Goal: Task Accomplishment & Management: Manage account settings

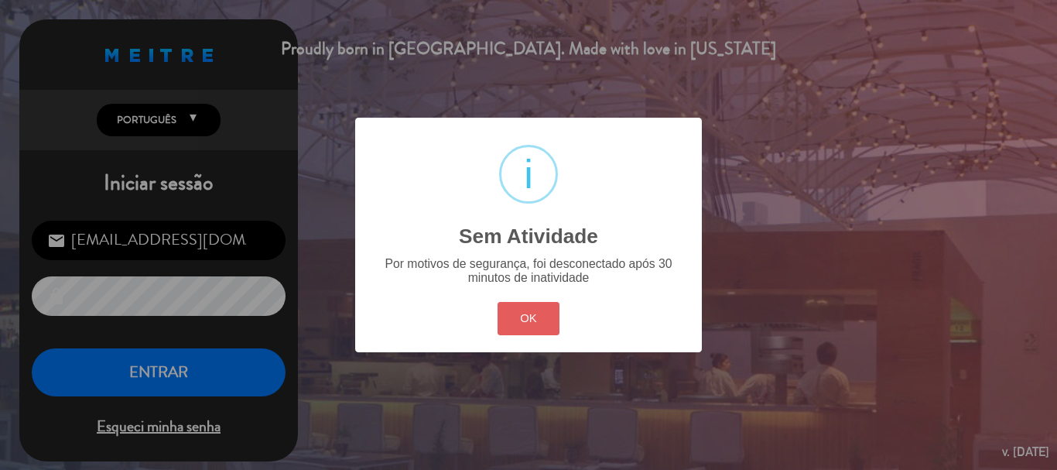
click at [504, 322] on button "OK" at bounding box center [529, 318] width 63 height 33
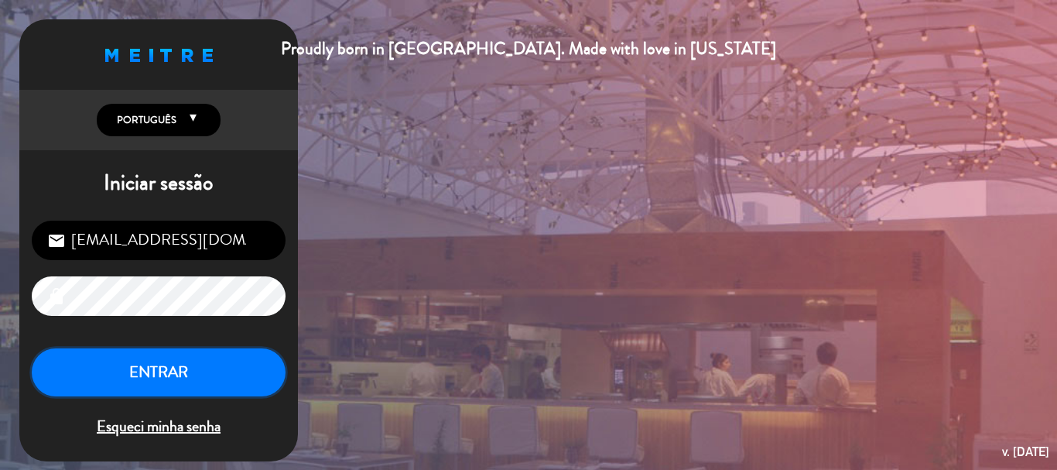
click at [229, 373] on button "ENTRAR" at bounding box center [159, 372] width 254 height 49
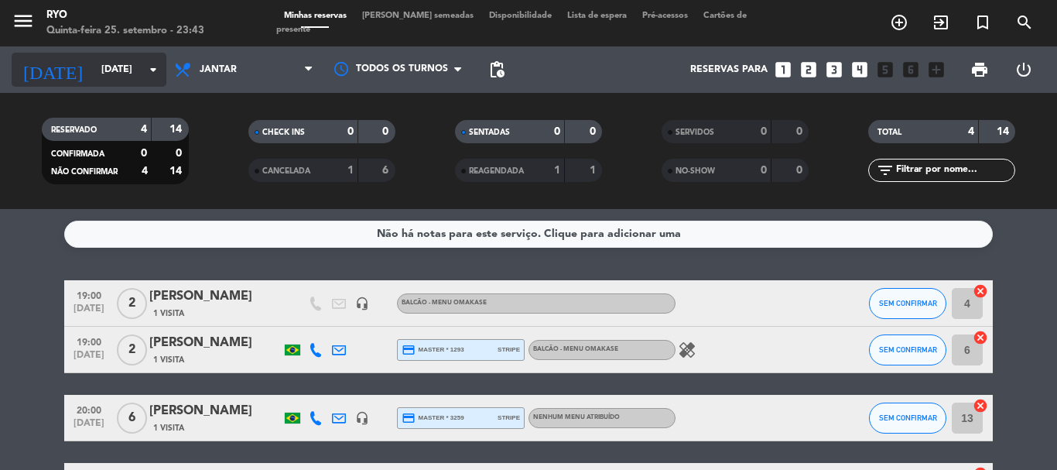
click at [134, 63] on input "[DATE]" at bounding box center [159, 70] width 131 height 26
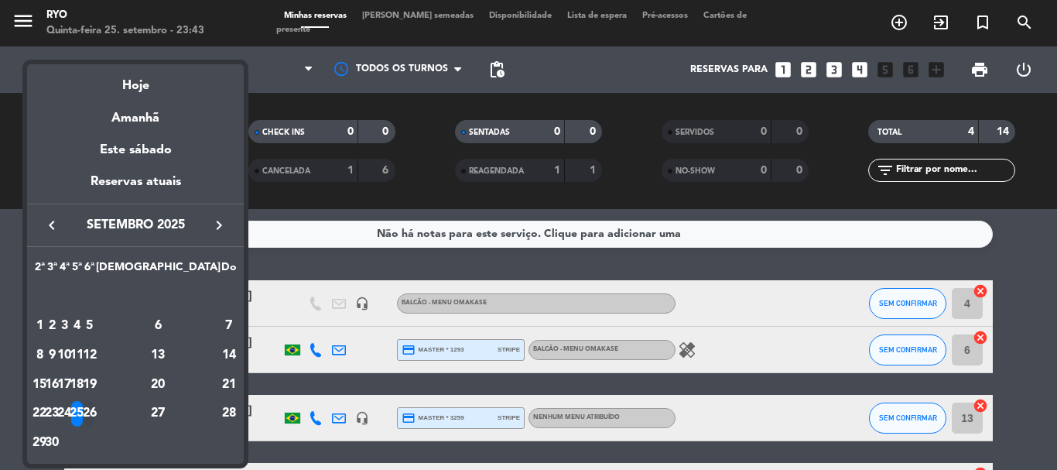
click at [95, 407] on div "26" at bounding box center [90, 414] width 12 height 26
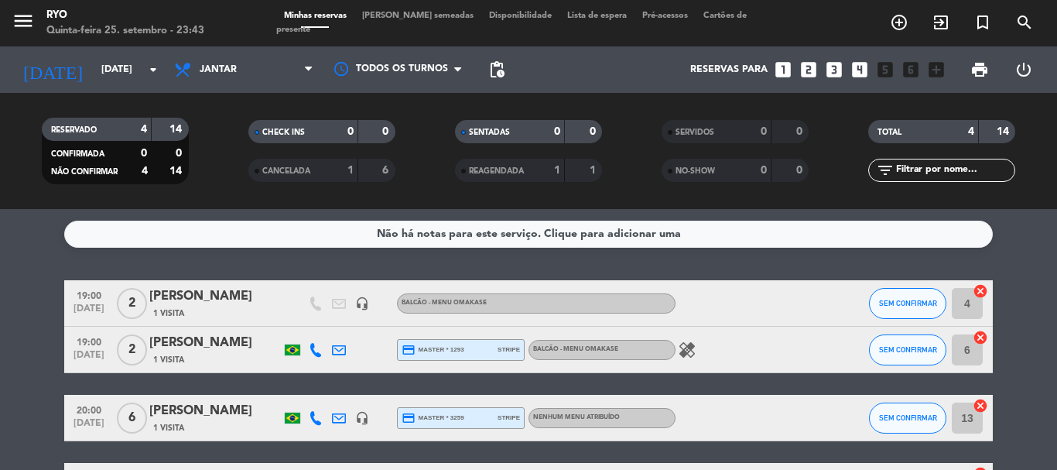
type input "Sex 26 set"
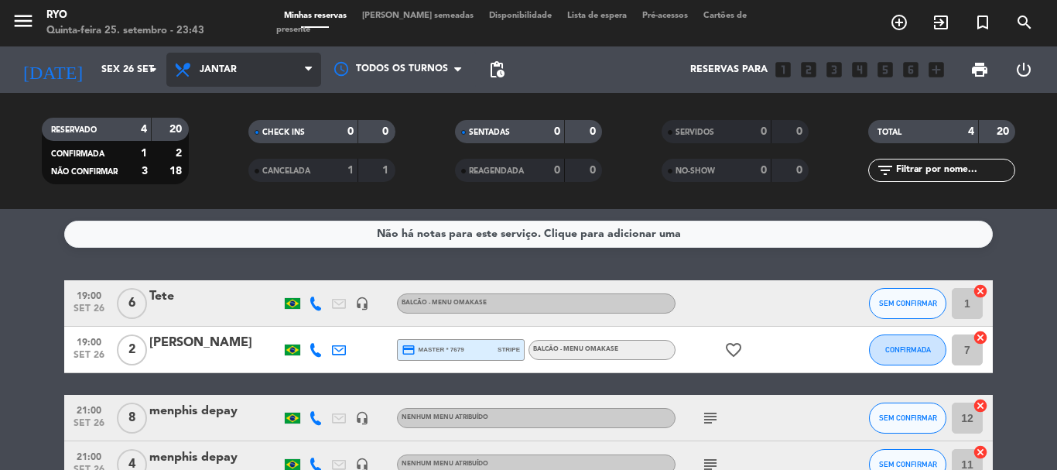
click at [258, 66] on span "Jantar" at bounding box center [243, 70] width 155 height 34
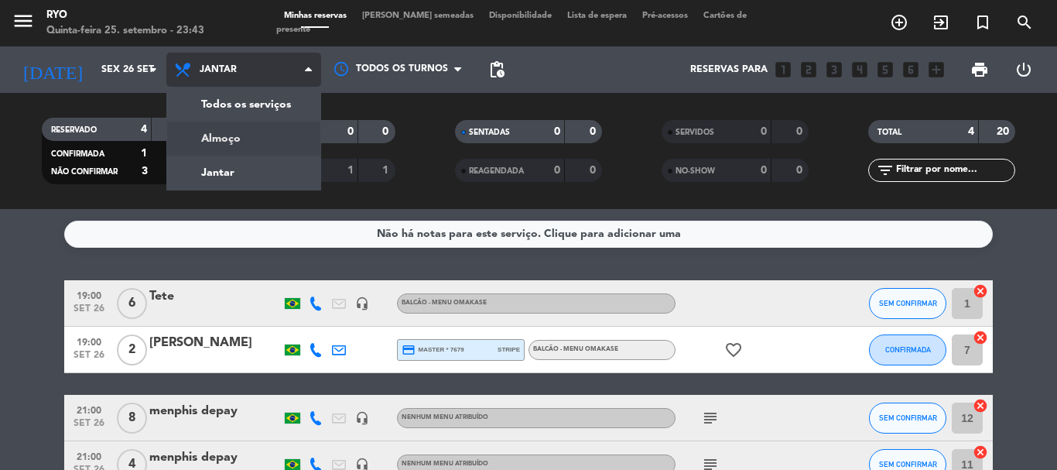
click at [235, 141] on div "menu Ryo Quinta-feira 25. setembro - 23:43 Minhas reservas Mesas semeadas Dispo…" at bounding box center [528, 104] width 1057 height 209
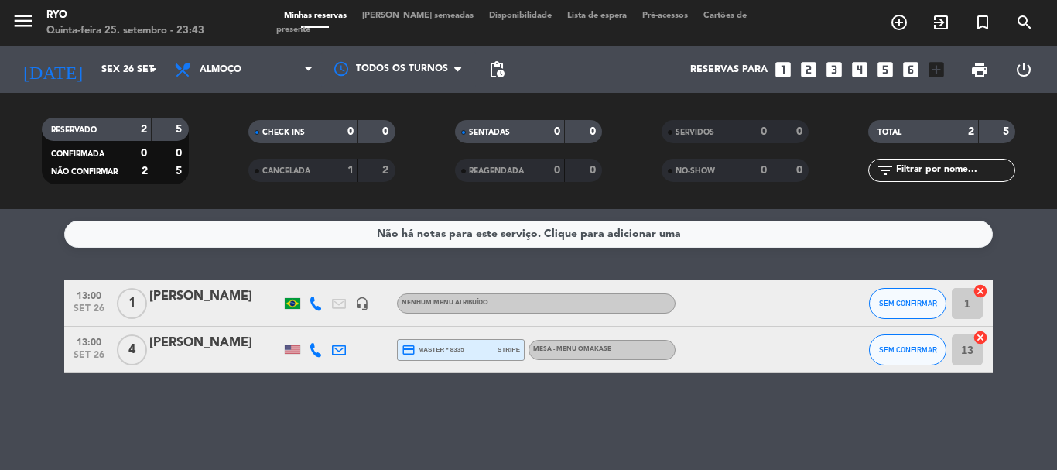
click at [228, 348] on div "[PERSON_NAME]" at bounding box center [215, 343] width 132 height 20
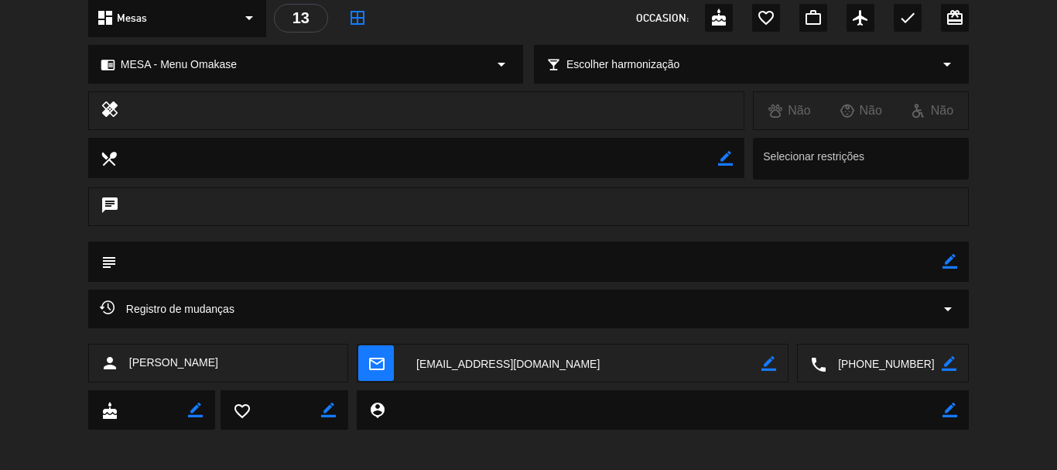
scroll to position [194, 0]
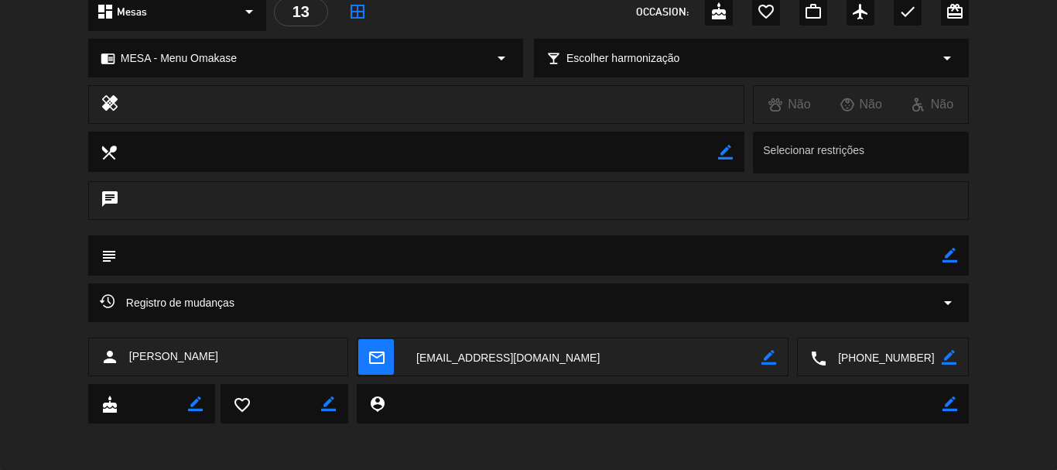
click at [855, 354] on textarea at bounding box center [884, 357] width 115 height 39
click at [156, 360] on span "[PERSON_NAME]" at bounding box center [173, 357] width 89 height 18
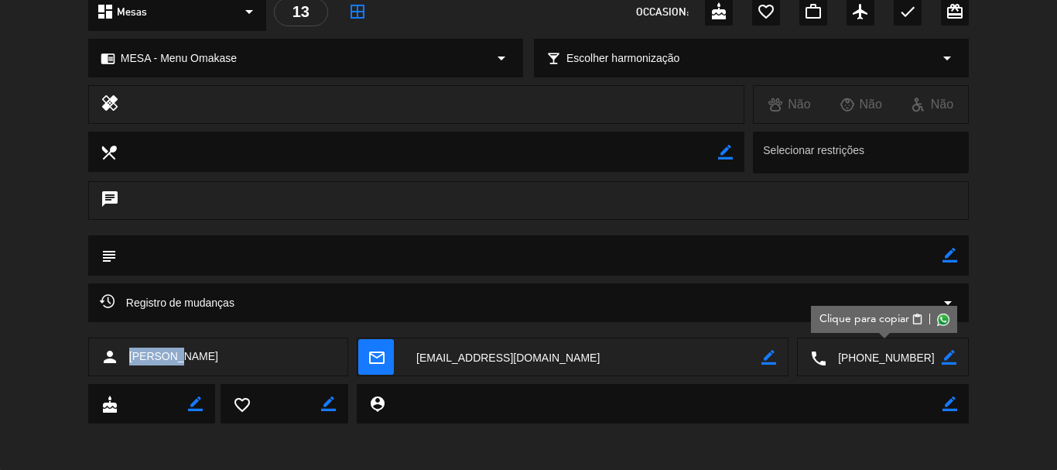
click at [156, 360] on span "[PERSON_NAME]" at bounding box center [173, 357] width 89 height 18
copy span "[PERSON_NAME]"
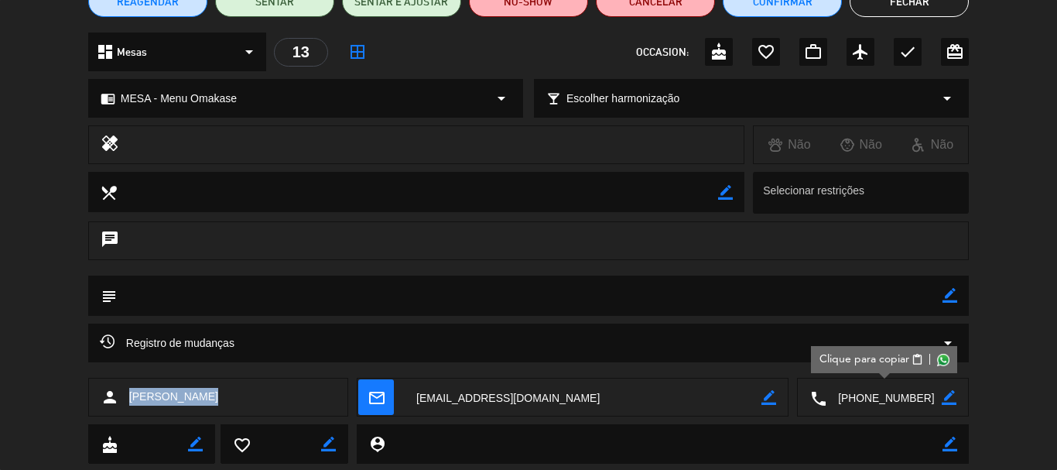
scroll to position [39, 0]
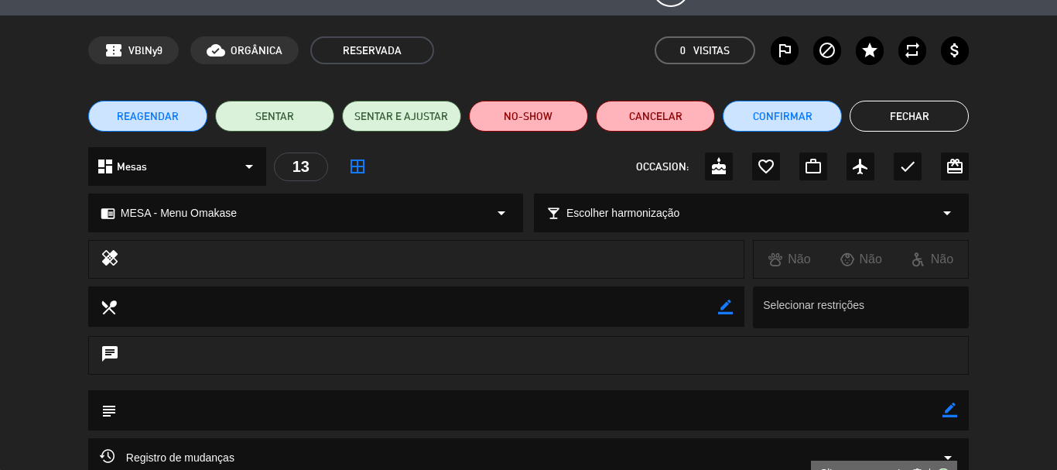
click at [905, 115] on button "Fechar" at bounding box center [909, 116] width 119 height 31
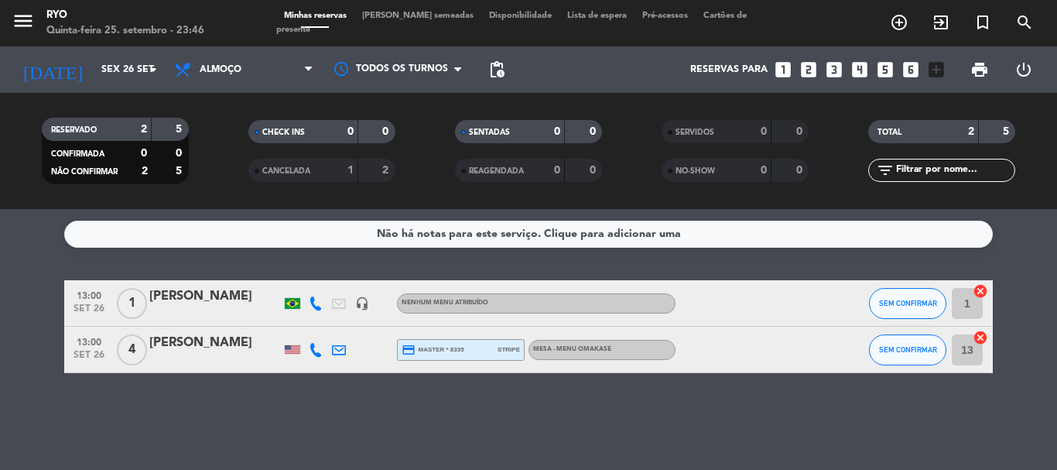
click at [8, 384] on div "Não há notas para este serviço. Clique para adicionar uma 13:00 [DATE] 1 Regina…" at bounding box center [528, 339] width 1057 height 261
click at [248, 299] on div "[PERSON_NAME]" at bounding box center [215, 296] width 132 height 20
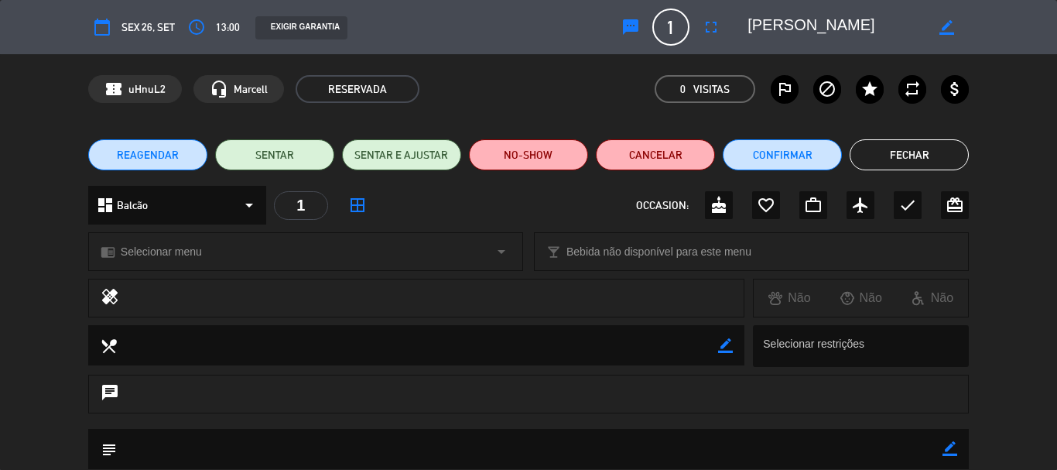
click at [423, 252] on div "chrome_reader_mode Selecionar menu arrow_drop_down" at bounding box center [306, 251] width 434 height 37
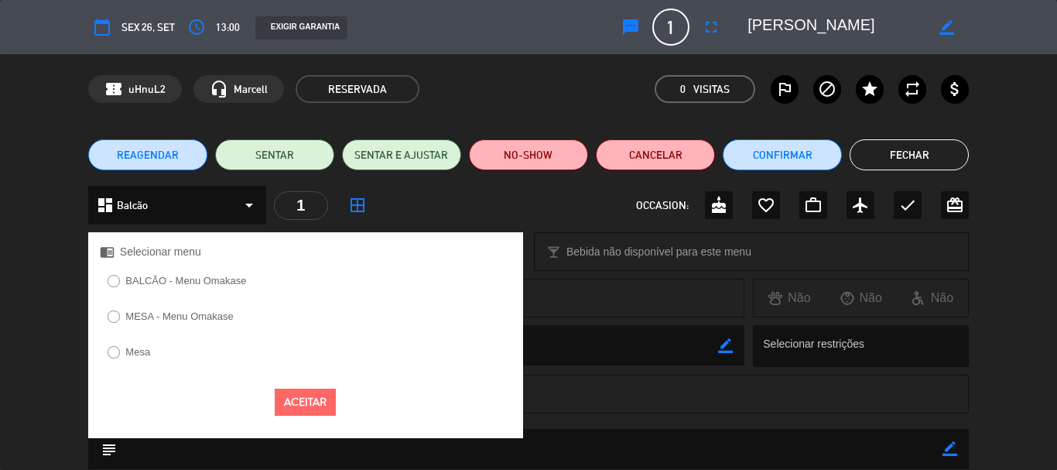
click at [167, 283] on label "BALCÃO - Menu Omakase" at bounding box center [185, 281] width 121 height 10
click at [317, 403] on button "Aceitar" at bounding box center [305, 402] width 61 height 27
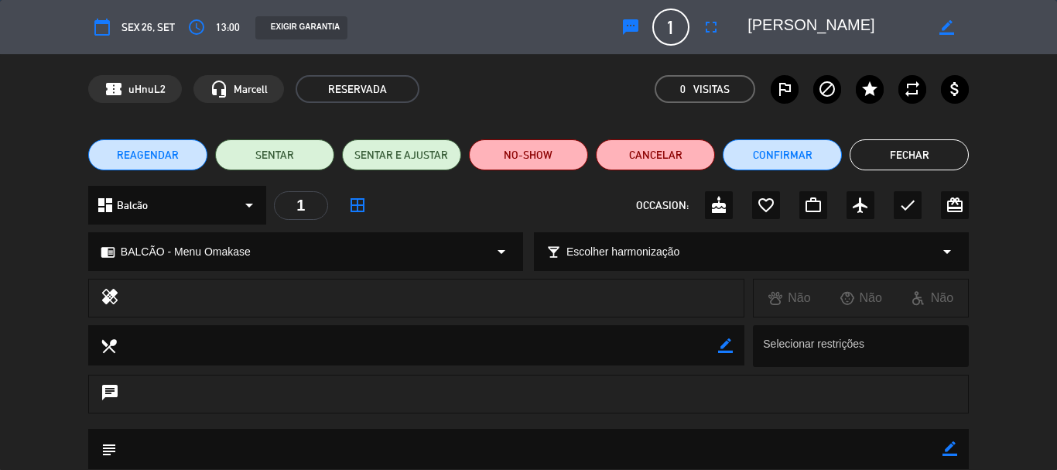
click at [909, 160] on button "Fechar" at bounding box center [909, 154] width 119 height 31
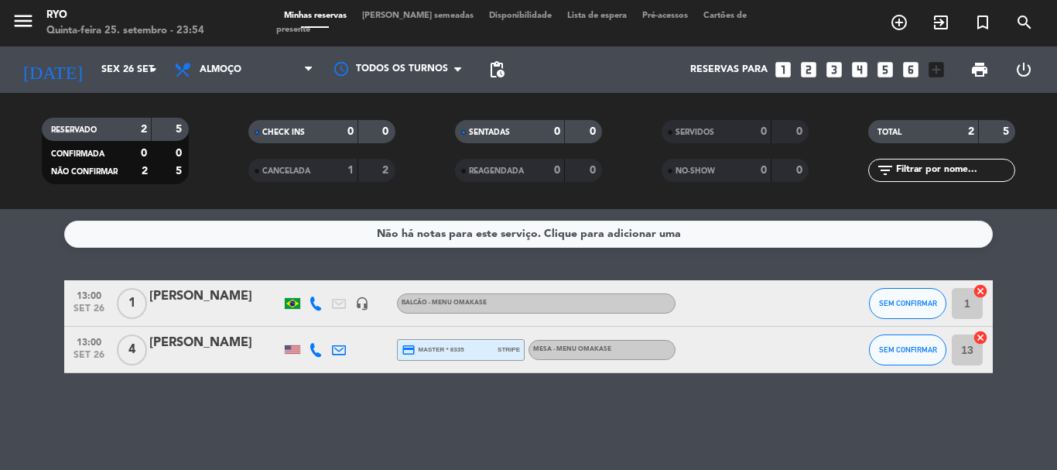
click at [216, 352] on div "[PERSON_NAME]" at bounding box center [215, 343] width 132 height 20
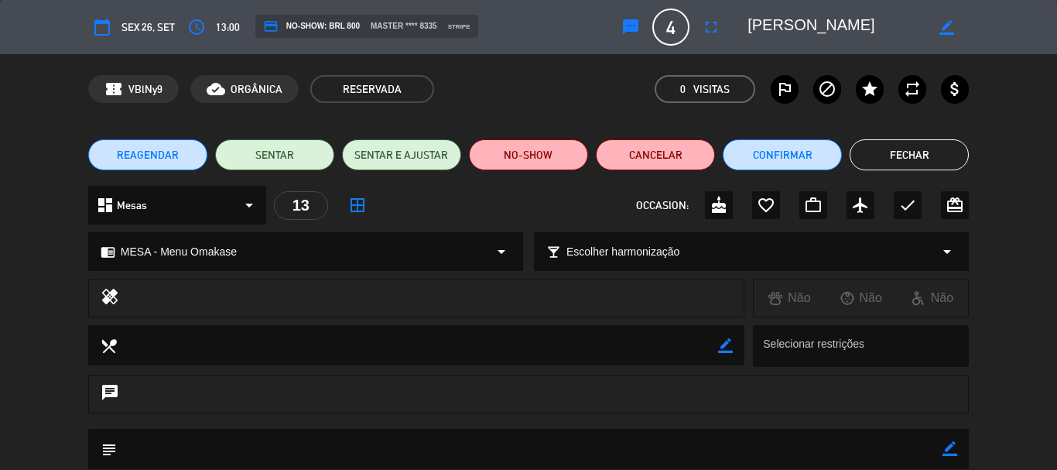
click at [784, 32] on textarea at bounding box center [836, 27] width 177 height 28
click at [906, 156] on button "Fechar" at bounding box center [909, 154] width 119 height 31
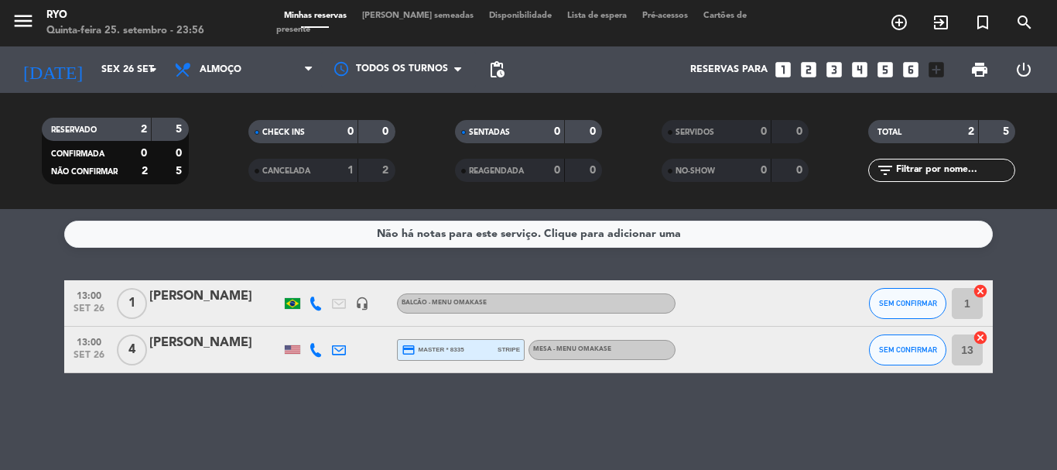
click at [246, 299] on div "[PERSON_NAME]" at bounding box center [215, 296] width 132 height 20
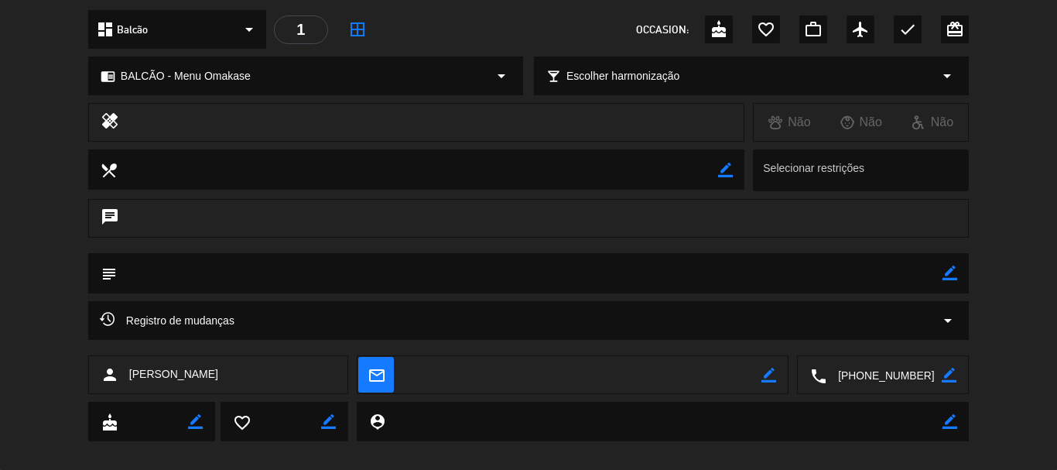
scroll to position [194, 0]
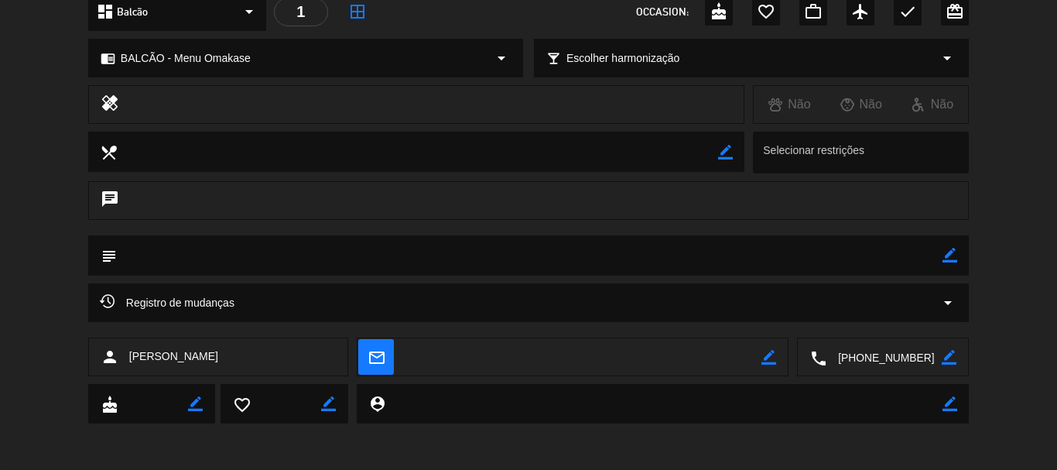
click at [952, 251] on icon "border_color" at bounding box center [950, 255] width 15 height 15
click at [511, 254] on textarea at bounding box center [530, 254] width 826 height 39
type textarea "e"
click at [511, 254] on textarea at bounding box center [530, 254] width 826 height 39
click at [950, 260] on icon at bounding box center [950, 255] width 15 height 15
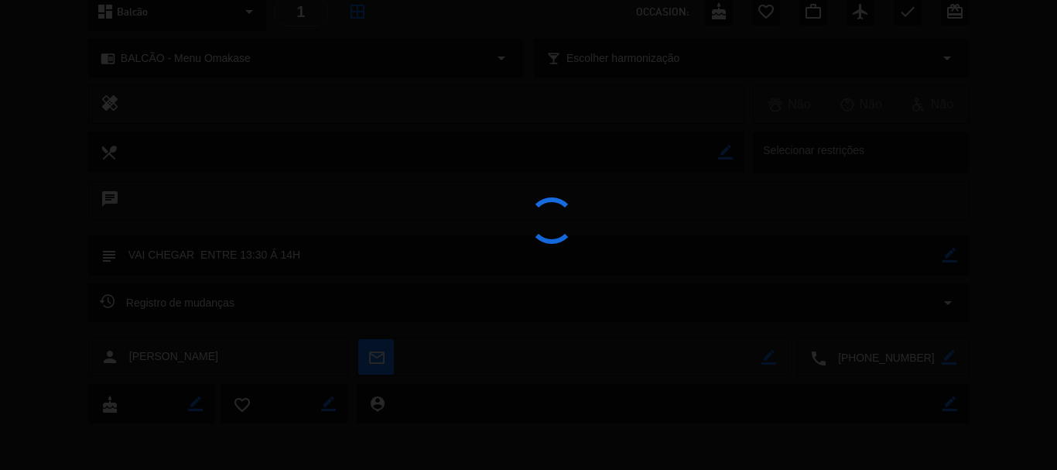
type textarea "VAI CHEGAR ENTRE 13:30 Á 14H"
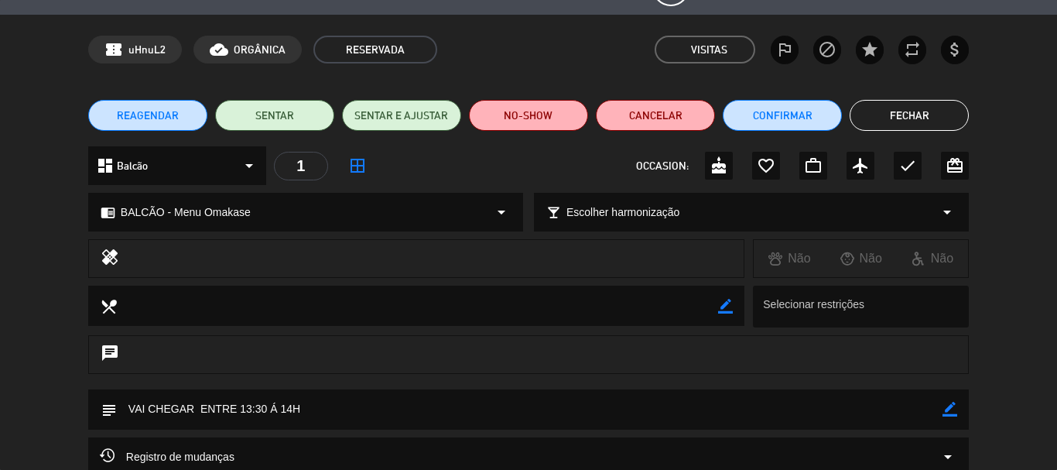
scroll to position [0, 0]
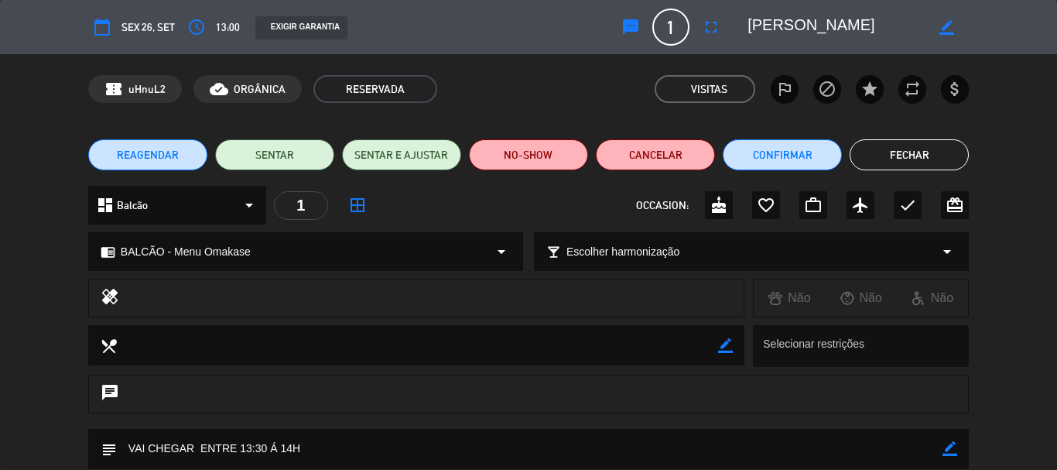
click at [925, 154] on button "Fechar" at bounding box center [909, 154] width 119 height 31
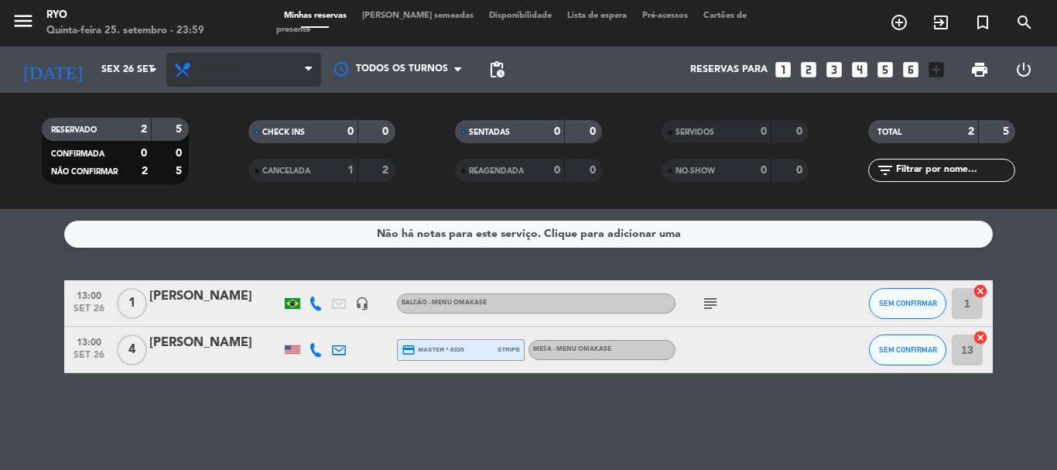
click at [231, 82] on span "Almoço" at bounding box center [243, 70] width 155 height 34
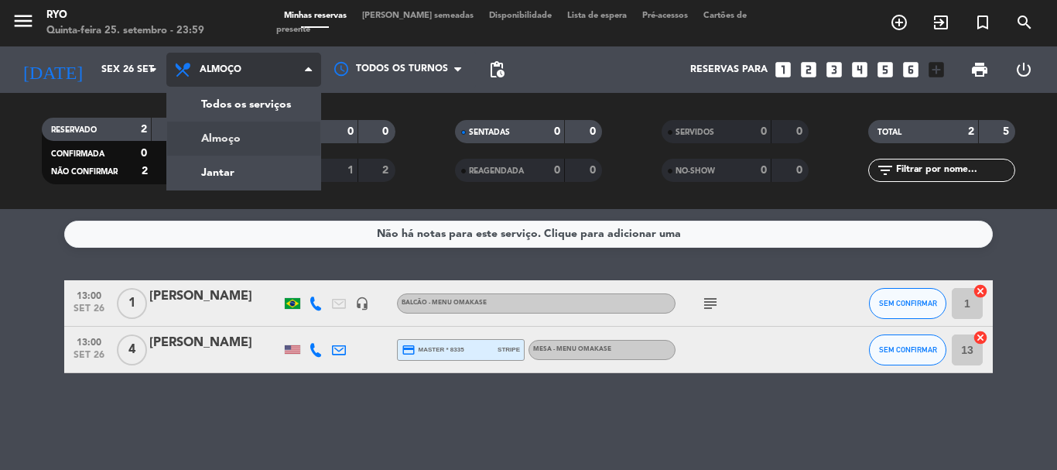
click at [247, 163] on div "menu Ryo Quinta-feira 25. setembro - 23:59 Minhas reservas Mesas semeadas Dispo…" at bounding box center [528, 104] width 1057 height 209
